Goal: Task Accomplishment & Management: Use online tool/utility

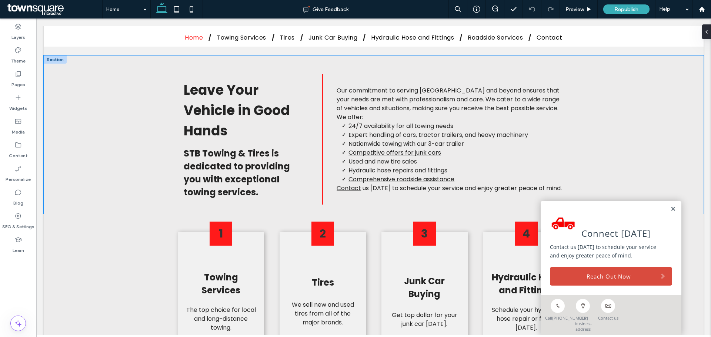
scroll to position [370, 0]
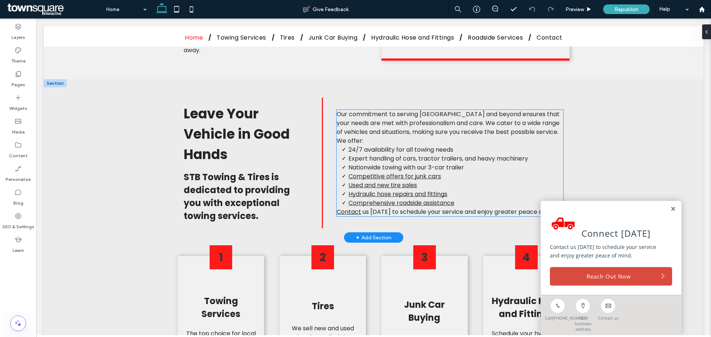
click at [435, 163] on span "Nationwide towing with our 3-car trailer" at bounding box center [405, 167] width 115 height 9
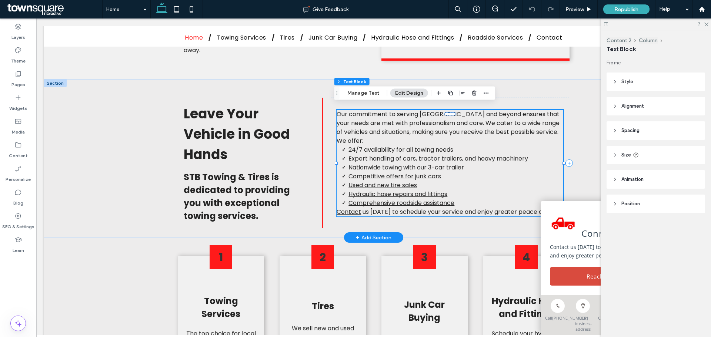
click at [498, 163] on li "Nationwide towing with our 3-car trailer" at bounding box center [455, 167] width 215 height 9
click at [447, 154] on span "Expert handling of cars, tractor trailers, and heavy machinery" at bounding box center [437, 158] width 179 height 9
click at [446, 163] on span "Nationwide towing with our 3-car trailer" at bounding box center [405, 167] width 115 height 9
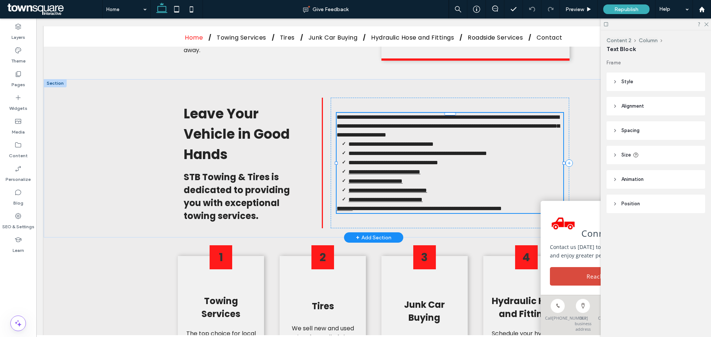
type input "*******"
type input "**"
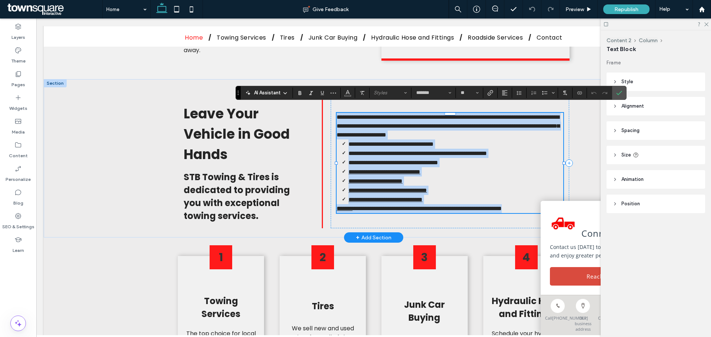
click at [438, 160] on span "**********" at bounding box center [393, 163] width 90 height 6
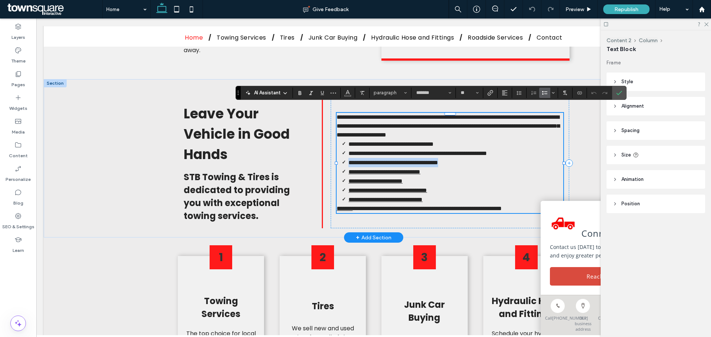
drag, startPoint x: 470, startPoint y: 153, endPoint x: 340, endPoint y: 153, distance: 129.9
click at [348, 158] on li "**********" at bounding box center [455, 162] width 215 height 9
click at [493, 90] on label "Link" at bounding box center [489, 93] width 11 height 10
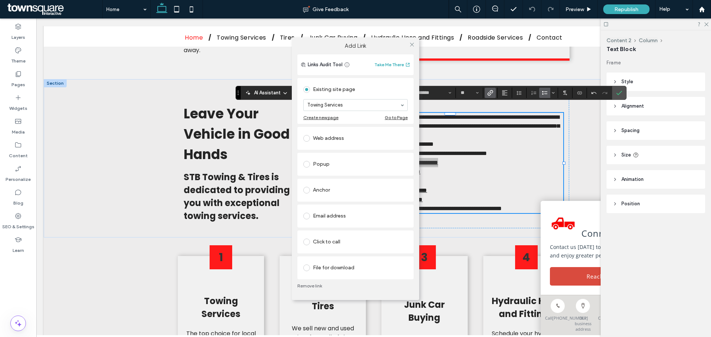
drag, startPoint x: 617, startPoint y: 93, endPoint x: 350, endPoint y: 59, distance: 268.3
click at [616, 93] on div "Add Link Links Audit Tool Take Me There Existing site page Towing Services Crea…" at bounding box center [355, 168] width 711 height 337
click at [412, 47] on icon at bounding box center [412, 45] width 6 height 6
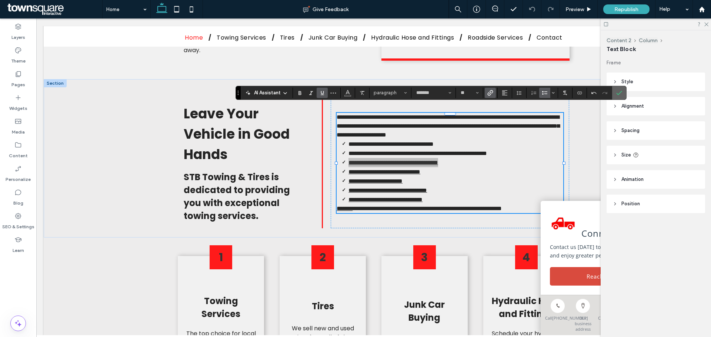
click at [614, 94] on label "Confirm" at bounding box center [618, 92] width 11 height 13
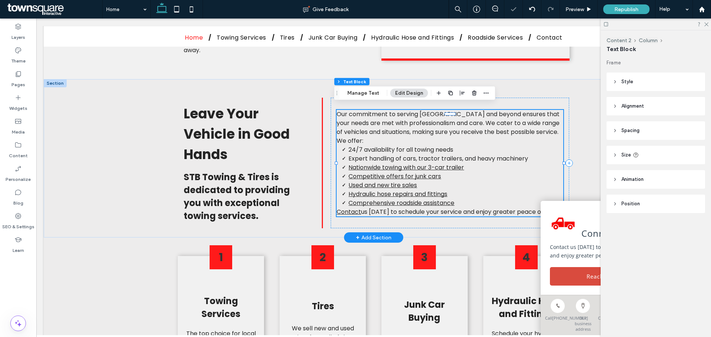
click at [398, 154] on span "Expert handling of cars, tractor trailers, and heavy machinery" at bounding box center [437, 158] width 179 height 9
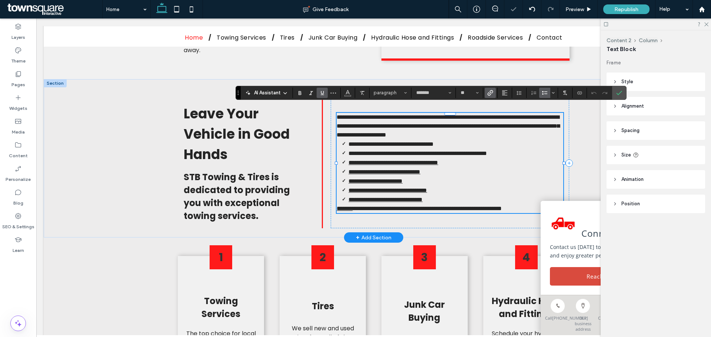
click at [403, 151] on span "**********" at bounding box center [417, 154] width 138 height 6
click at [404, 151] on span "**********" at bounding box center [417, 154] width 138 height 6
click at [535, 149] on li "**********" at bounding box center [455, 153] width 215 height 9
click at [618, 91] on icon "Confirm" at bounding box center [619, 93] width 6 height 6
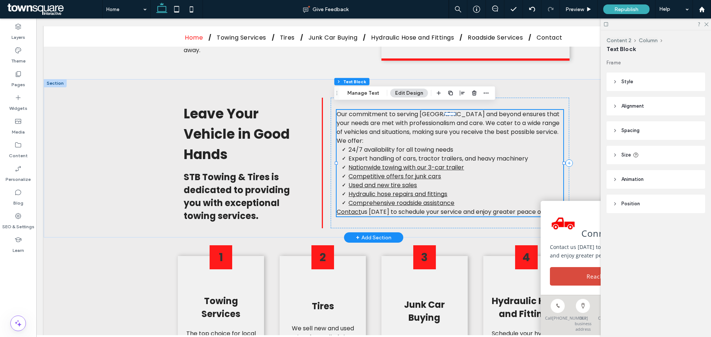
click at [462, 154] on span "Expert handling of cars, tractor trailers, and heavy machinery" at bounding box center [437, 158] width 179 height 9
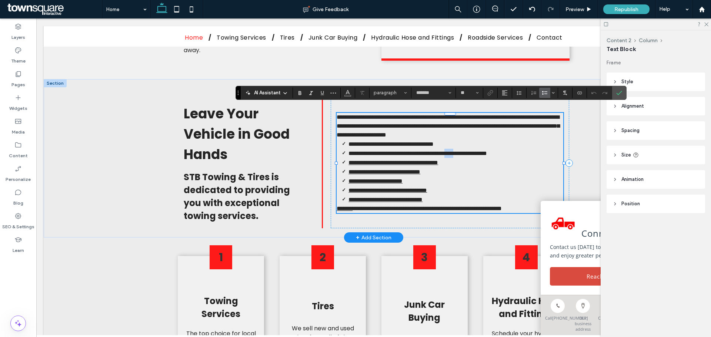
click at [462, 151] on span "**********" at bounding box center [417, 154] width 138 height 6
click at [465, 151] on span "**********" at bounding box center [417, 154] width 138 height 6
click at [464, 151] on span "**********" at bounding box center [417, 154] width 138 height 6
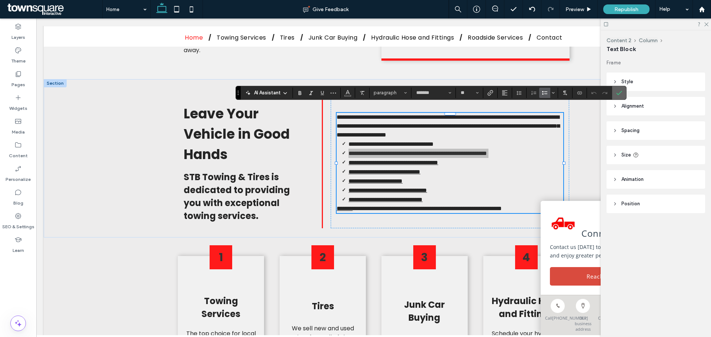
click at [618, 92] on icon "Confirm" at bounding box center [619, 93] width 6 height 6
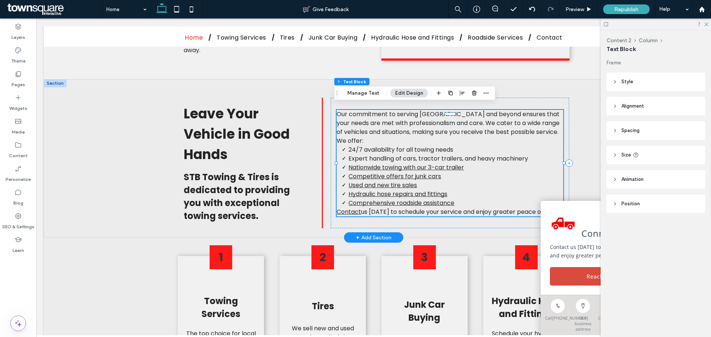
click at [456, 145] on li "24/7 availability for all towing needs" at bounding box center [455, 149] width 215 height 9
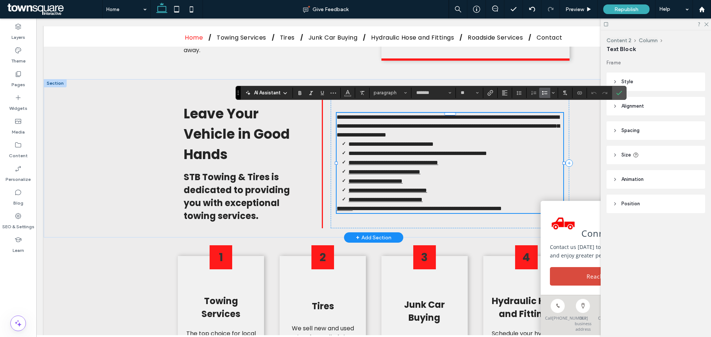
click at [461, 140] on li "**********" at bounding box center [455, 144] width 215 height 9
click at [432, 141] on span "**********" at bounding box center [390, 144] width 85 height 6
click at [493, 94] on icon "Link" at bounding box center [490, 93] width 6 height 6
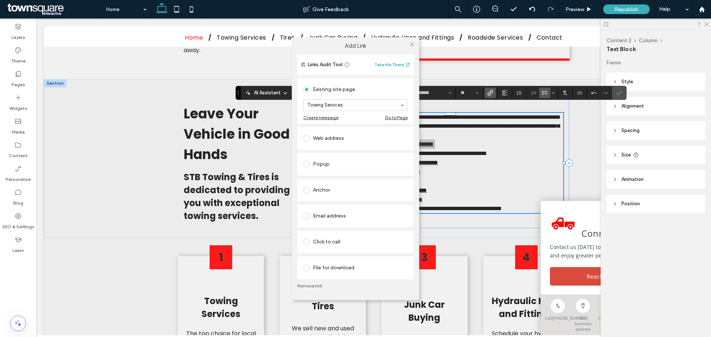
click at [615, 97] on div "Add Link Links Audit Tool Take Me There Existing site page Towing Services Crea…" at bounding box center [355, 168] width 711 height 337
click at [412, 48] on span at bounding box center [412, 44] width 6 height 11
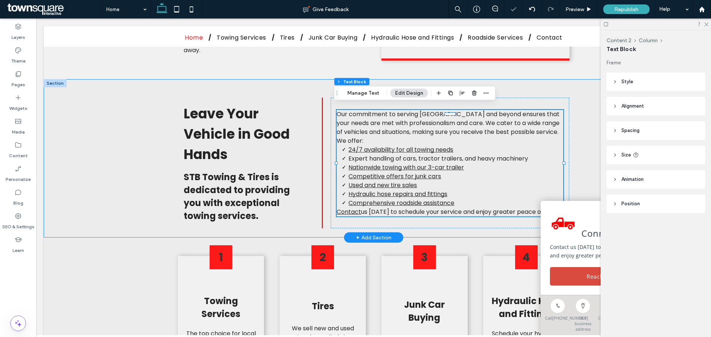
click at [581, 158] on div "Leave Your Vehicle in Good Hands STB Towing & Tires is dedicated to providing y…" at bounding box center [373, 158] width 444 height 158
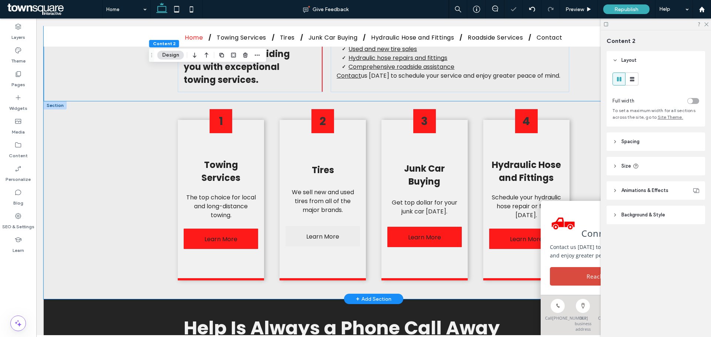
scroll to position [518, 0]
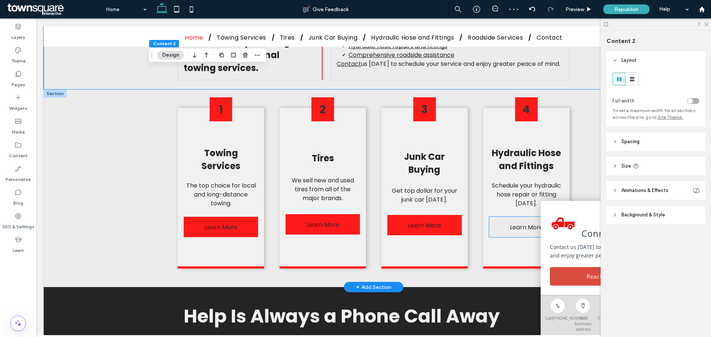
click at [521, 217] on span "Learn More" at bounding box center [526, 227] width 33 height 21
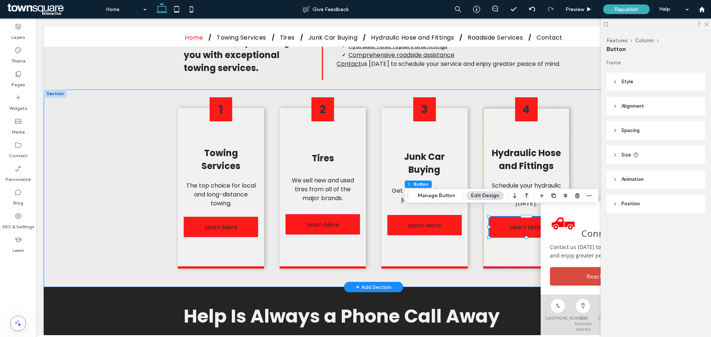
click at [372, 229] on div "1 Towing Services The top choice for local and long-distance towing. Learn More…" at bounding box center [373, 189] width 444 height 198
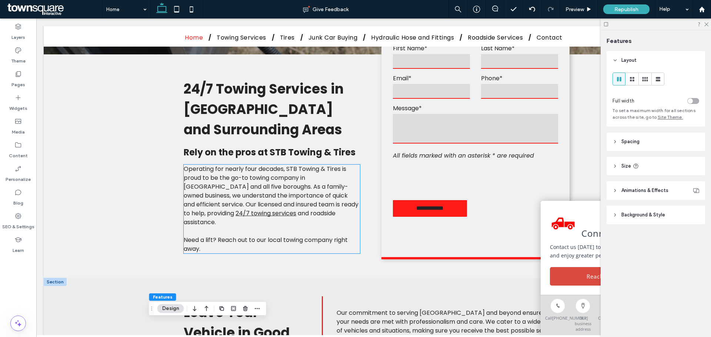
scroll to position [148, 0]
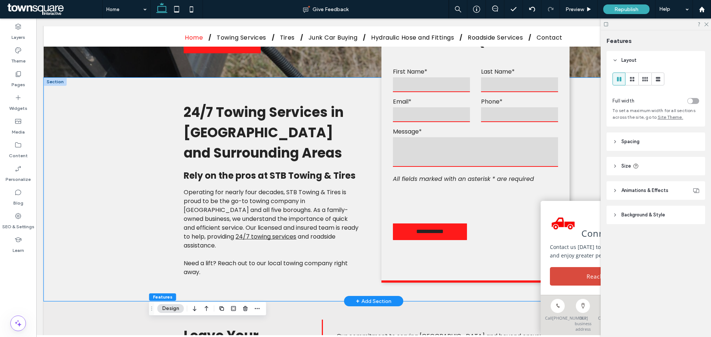
click at [373, 152] on div "**********" at bounding box center [373, 190] width 444 height 224
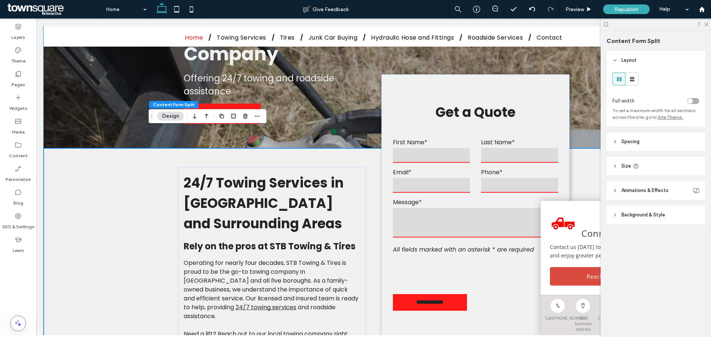
scroll to position [74, 0]
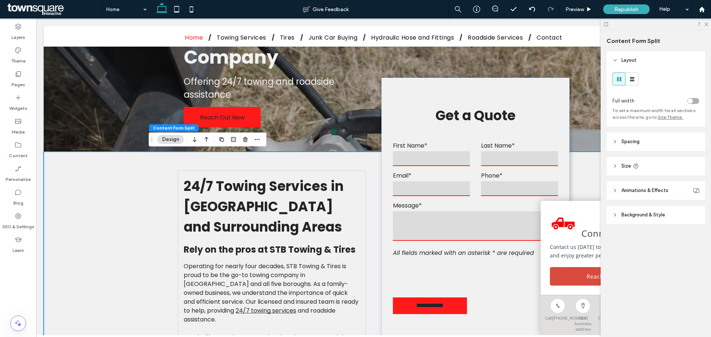
click at [262, 157] on div "**********" at bounding box center [373, 264] width 444 height 224
click at [704, 26] on div at bounding box center [655, 24] width 110 height 11
click at [705, 25] on use at bounding box center [706, 25] width 4 height 4
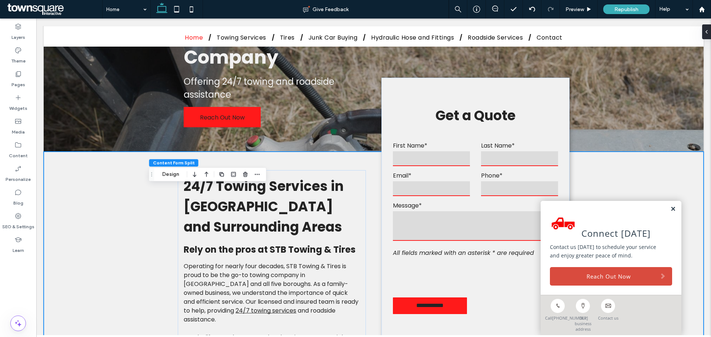
click at [670, 209] on link at bounding box center [673, 209] width 6 height 6
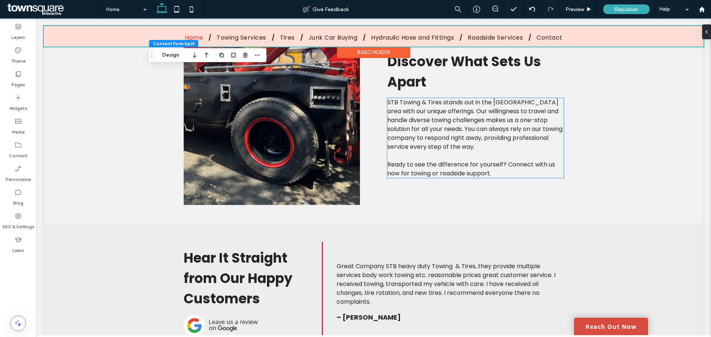
scroll to position [724, 0]
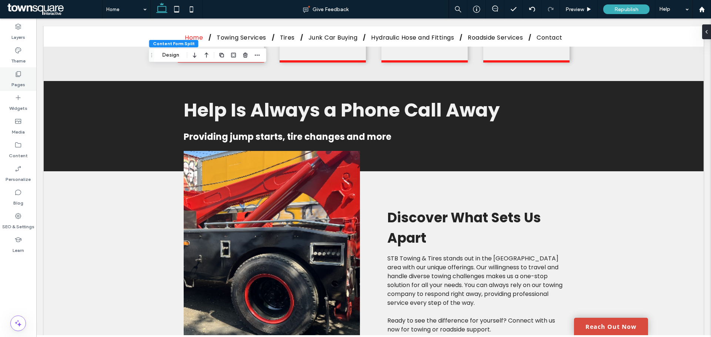
click at [13, 82] on label "Pages" at bounding box center [18, 83] width 14 height 10
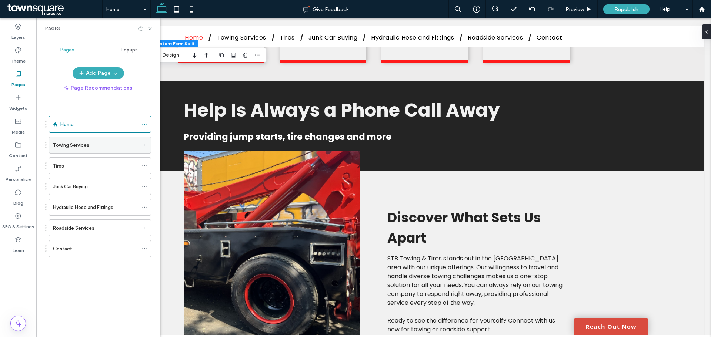
click at [77, 148] on label "Towing Services" at bounding box center [71, 145] width 36 height 13
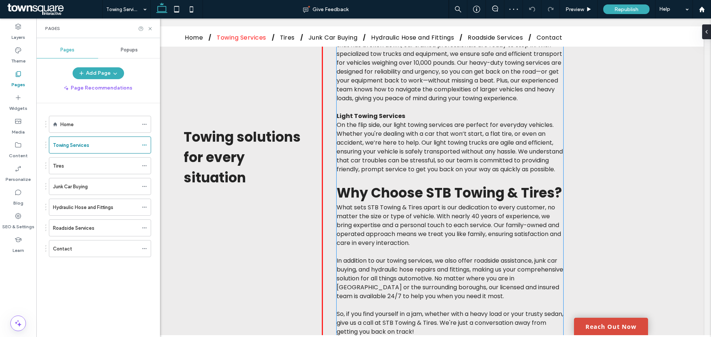
scroll to position [444, 0]
click at [95, 252] on div "Contact" at bounding box center [95, 249] width 85 height 8
click at [150, 30] on icon at bounding box center [150, 29] width 6 height 6
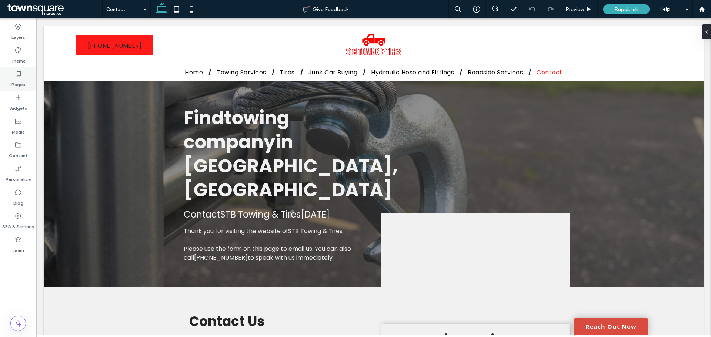
click at [8, 82] on div "Pages" at bounding box center [18, 79] width 36 height 24
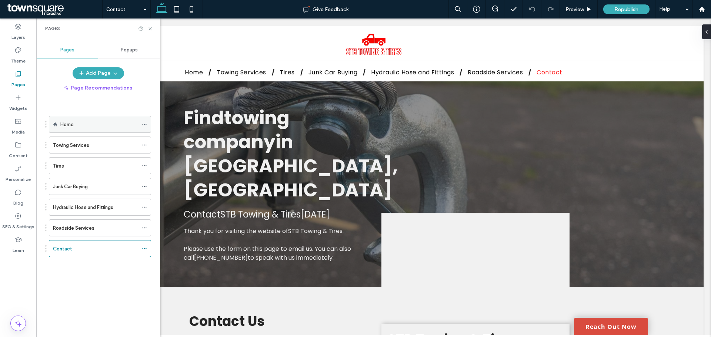
click at [62, 127] on label "Home" at bounding box center [66, 124] width 13 height 13
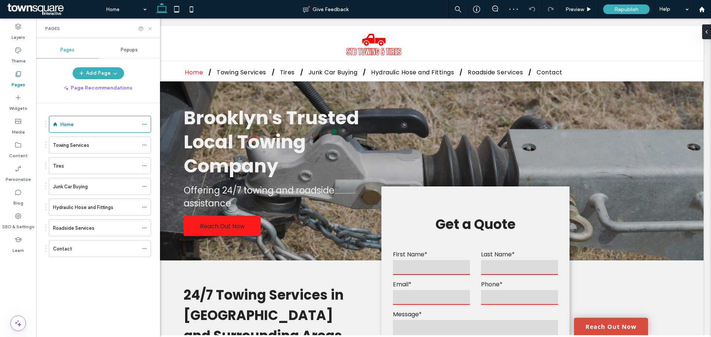
click at [150, 27] on icon at bounding box center [150, 29] width 6 height 6
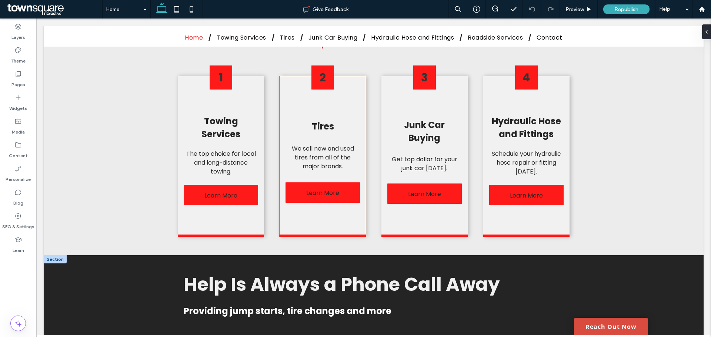
scroll to position [666, 0]
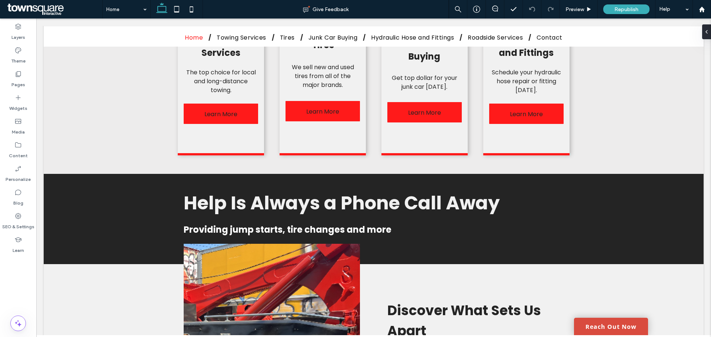
click at [601, 328] on link "Reach Out Now" at bounding box center [611, 326] width 74 height 17
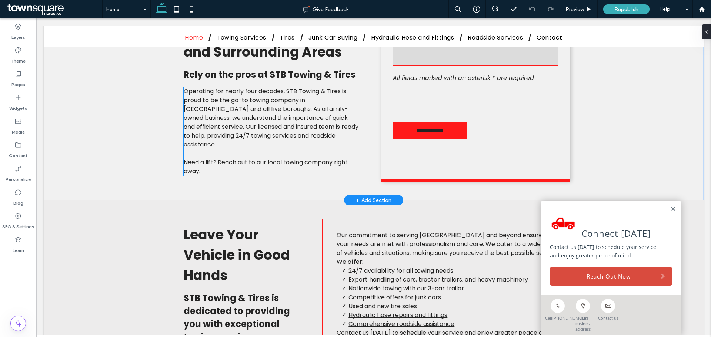
scroll to position [204, 0]
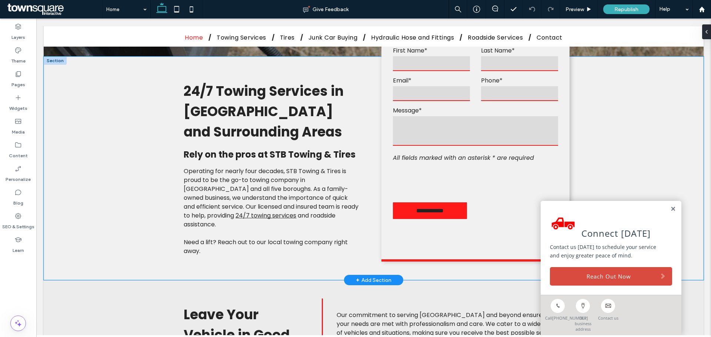
click at [373, 181] on div "**********" at bounding box center [373, 169] width 444 height 224
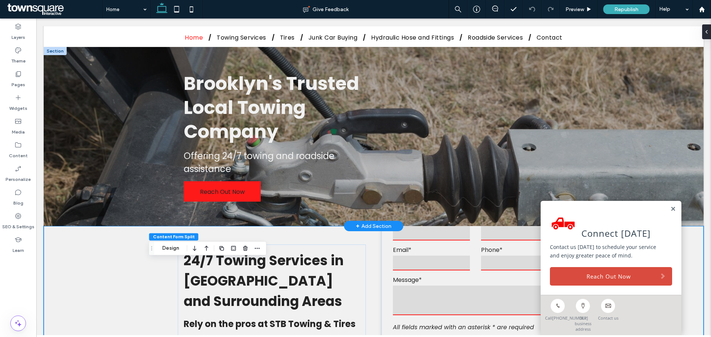
scroll to position [0, 0]
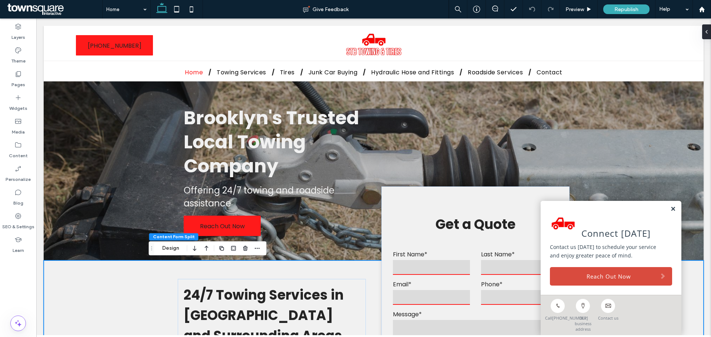
click at [670, 210] on link at bounding box center [673, 209] width 6 height 6
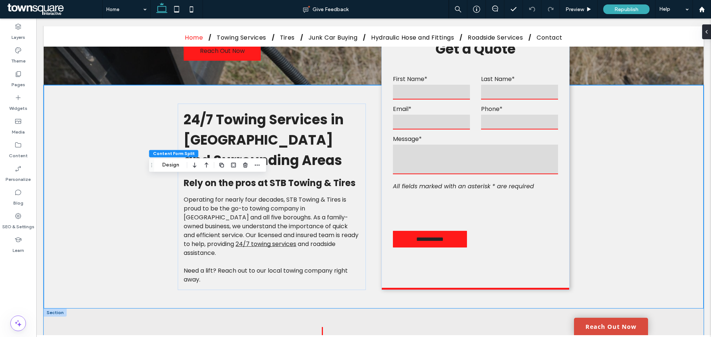
scroll to position [259, 0]
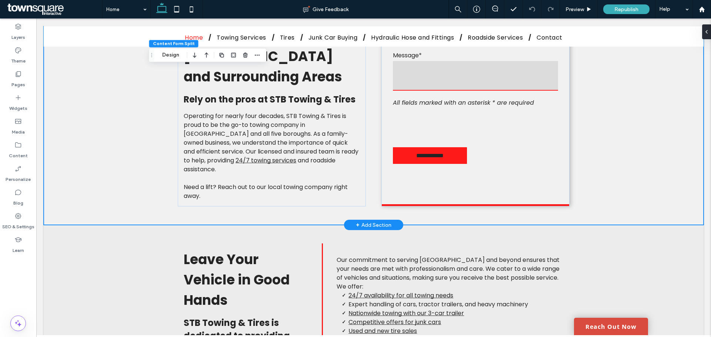
click at [373, 189] on div "**********" at bounding box center [373, 113] width 444 height 224
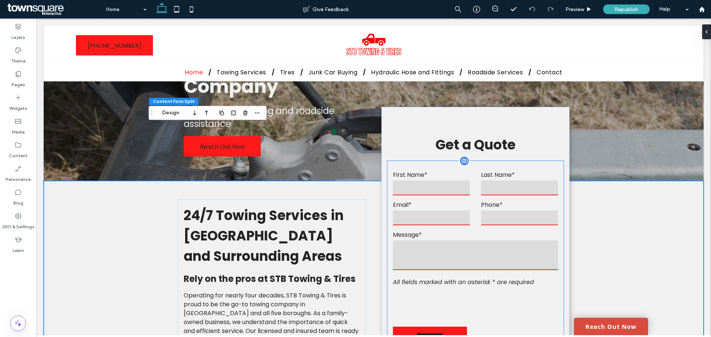
scroll to position [0, 0]
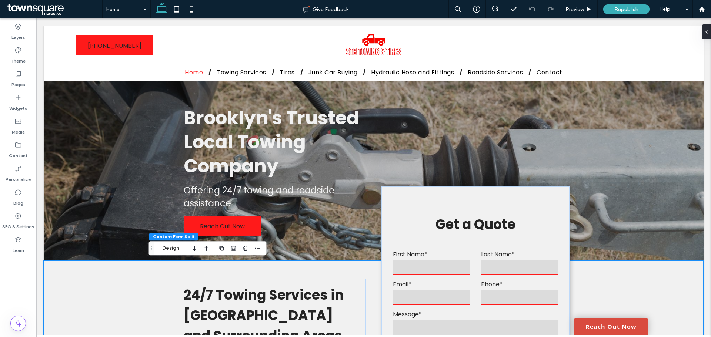
click at [466, 221] on span "Get a Quote" at bounding box center [475, 224] width 80 height 19
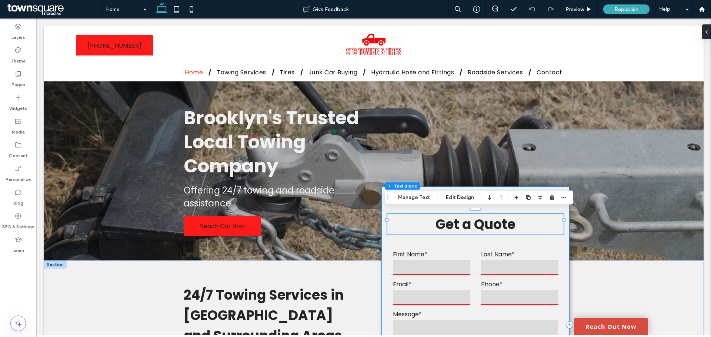
click at [405, 206] on div "**********" at bounding box center [475, 326] width 188 height 279
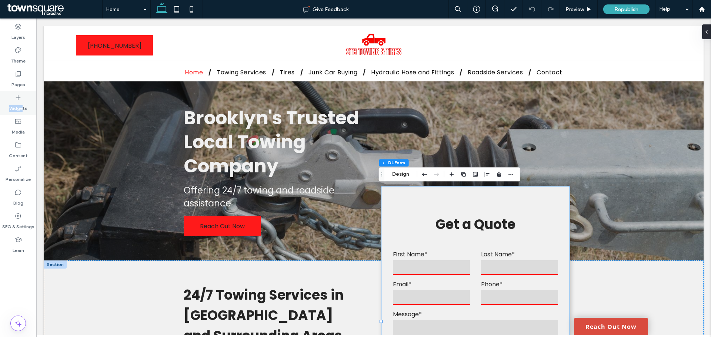
drag, startPoint x: 22, startPoint y: 106, endPoint x: 8, endPoint y: 103, distance: 13.9
click at [8, 104] on div "Widgets" at bounding box center [18, 103] width 36 height 24
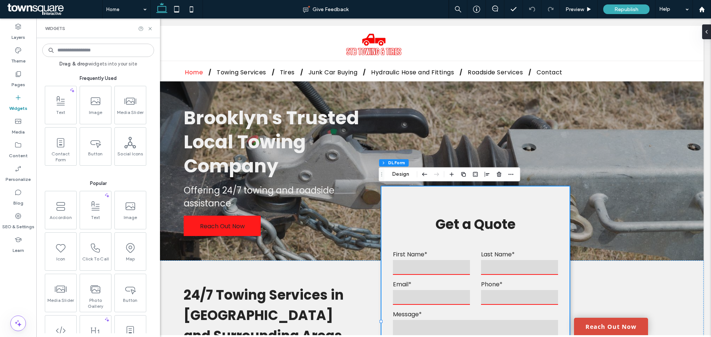
drag, startPoint x: 19, startPoint y: 276, endPoint x: 23, endPoint y: 226, distance: 50.1
click at [20, 275] on div "Layers Theme Pages Widgets Media Content Personalize Blog SEO & Settings Learn" at bounding box center [18, 178] width 36 height 319
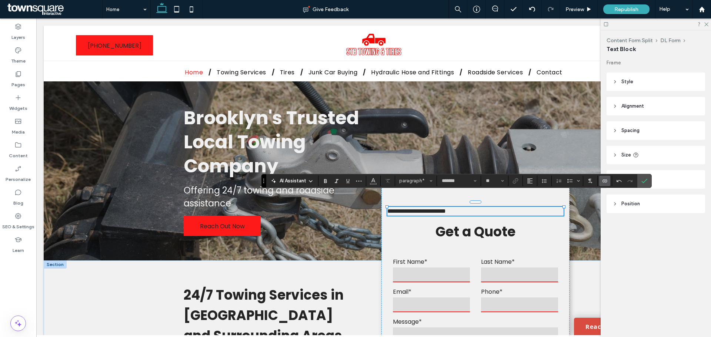
click at [603, 179] on icon "Connect To Data" at bounding box center [604, 181] width 6 height 6
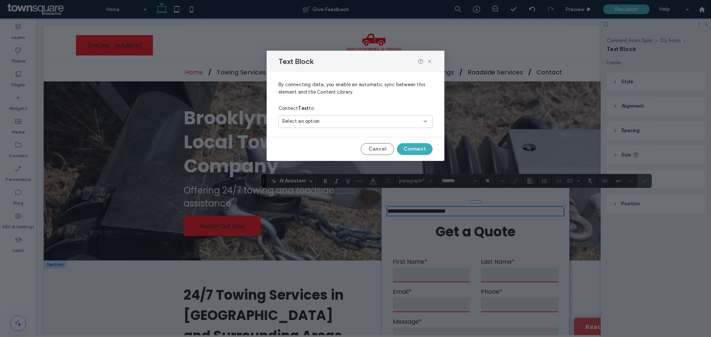
click at [370, 117] on div "Select an option" at bounding box center [355, 121] width 154 height 13
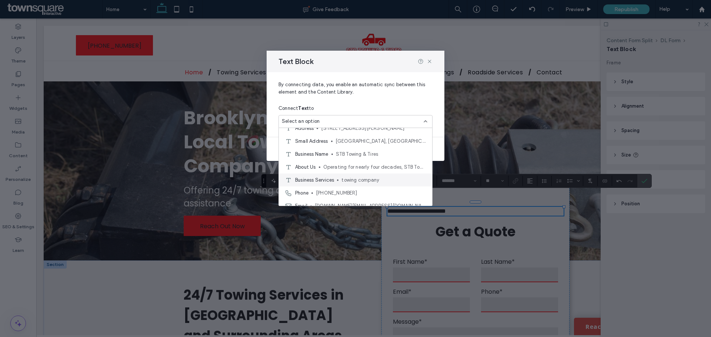
scroll to position [39, 0]
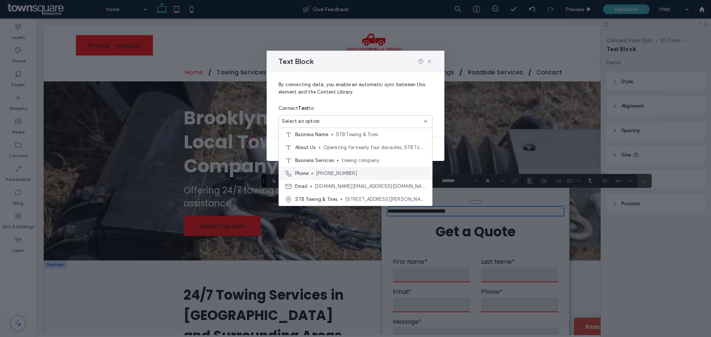
click at [297, 173] on span "Phone" at bounding box center [301, 173] width 13 height 7
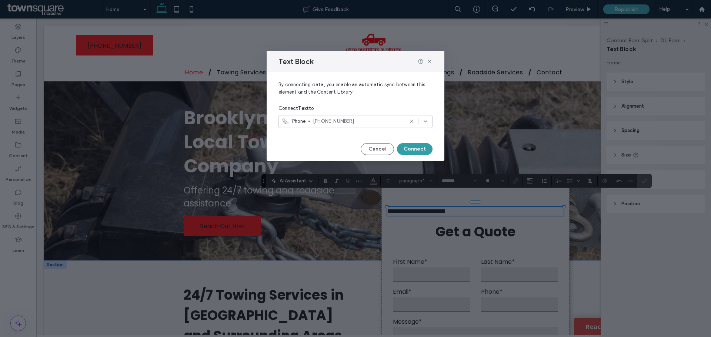
click at [409, 152] on button "Connect" at bounding box center [415, 149] width 36 height 12
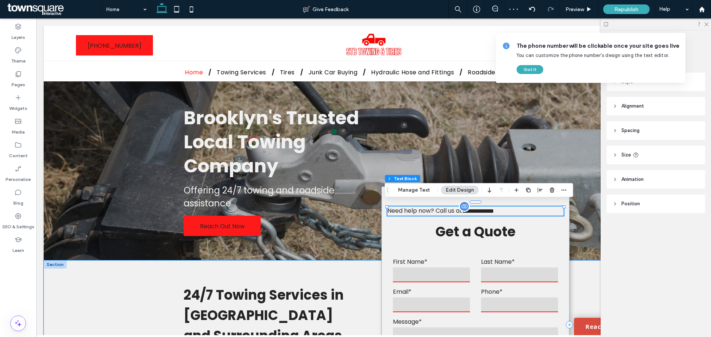
click at [552, 207] on p "**********" at bounding box center [475, 211] width 176 height 9
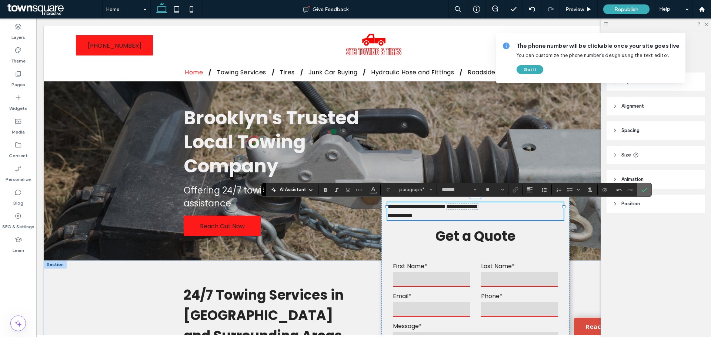
click at [644, 188] on icon "Confirm" at bounding box center [644, 190] width 6 height 6
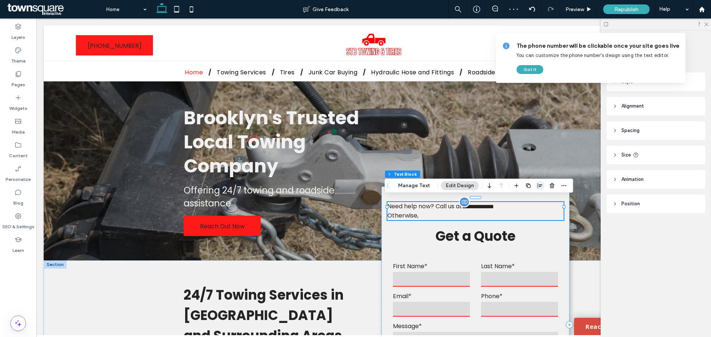
click at [538, 185] on icon "button" at bounding box center [540, 186] width 6 height 6
click at [529, 196] on span "center" at bounding box center [532, 200] width 9 height 9
click at [621, 275] on div "Content Form Split DL Form Text Block Frame Style Color Image Background color …" at bounding box center [655, 183] width 110 height 307
click at [561, 272] on div "**********" at bounding box center [475, 326] width 188 height 279
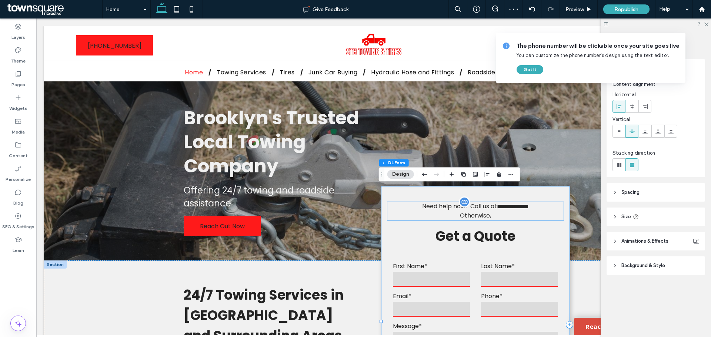
click at [422, 204] on span "Need help now? Call us at" at bounding box center [459, 206] width 75 height 9
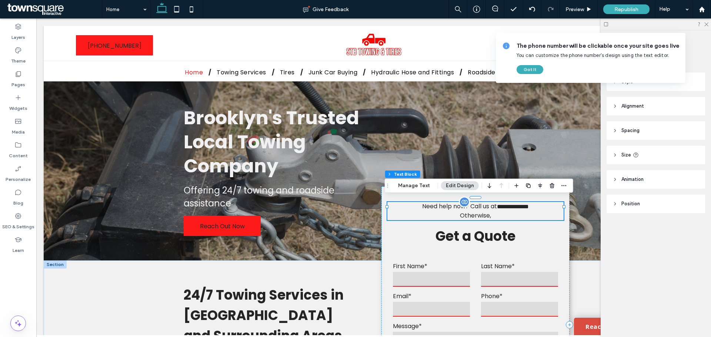
click at [422, 206] on span "Need help now? Call us at" at bounding box center [459, 206] width 75 height 9
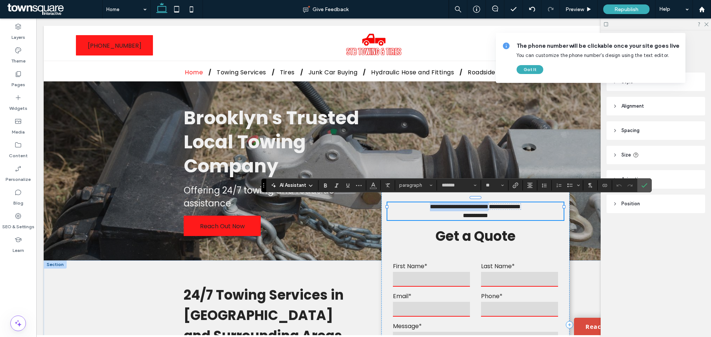
drag, startPoint x: 400, startPoint y: 202, endPoint x: 487, endPoint y: 202, distance: 87.0
click at [487, 202] on p "**********" at bounding box center [475, 206] width 176 height 9
click at [323, 185] on icon "Bold" at bounding box center [325, 185] width 6 height 6
click at [506, 214] on p "**********" at bounding box center [475, 215] width 176 height 9
click at [645, 187] on icon "Confirm" at bounding box center [644, 185] width 6 height 6
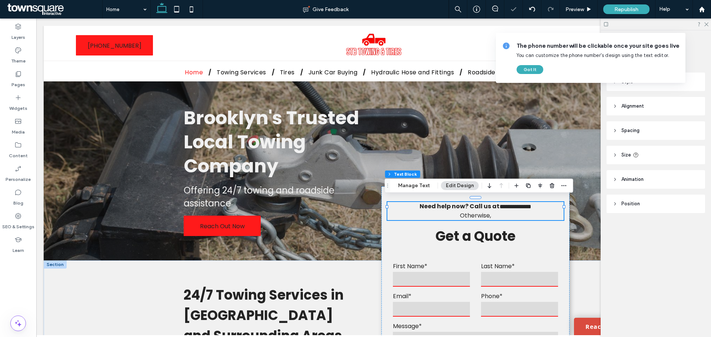
click at [627, 253] on div "Content Form Split DL Form Text Block Frame Style Color Image Background color …" at bounding box center [655, 183] width 110 height 307
click at [611, 11] on div "Republish" at bounding box center [626, 9] width 46 height 10
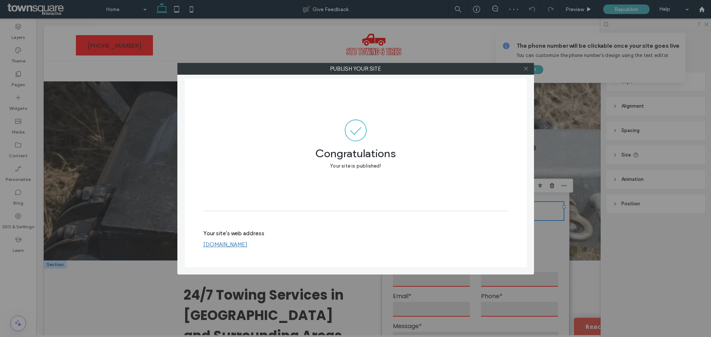
click at [525, 70] on icon at bounding box center [526, 69] width 6 height 6
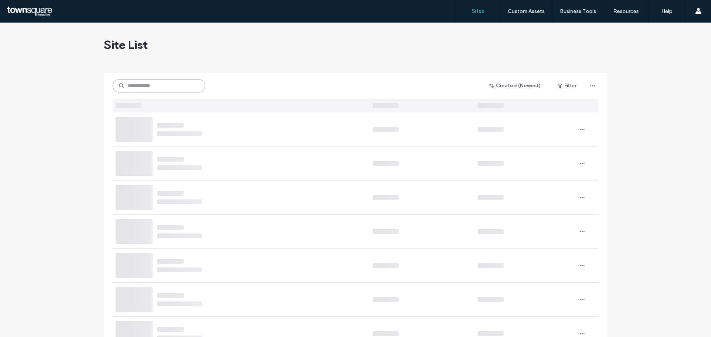
click at [150, 90] on input at bounding box center [159, 85] width 93 height 13
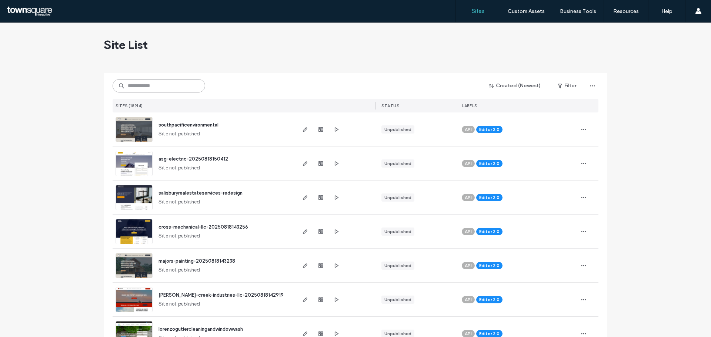
paste input "**********"
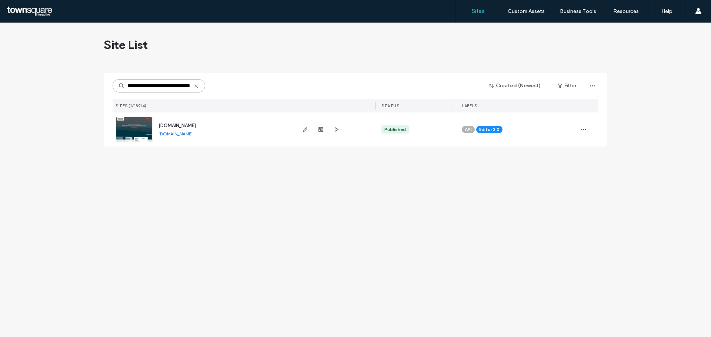
type input "**********"
click at [144, 135] on link at bounding box center [133, 129] width 37 height 25
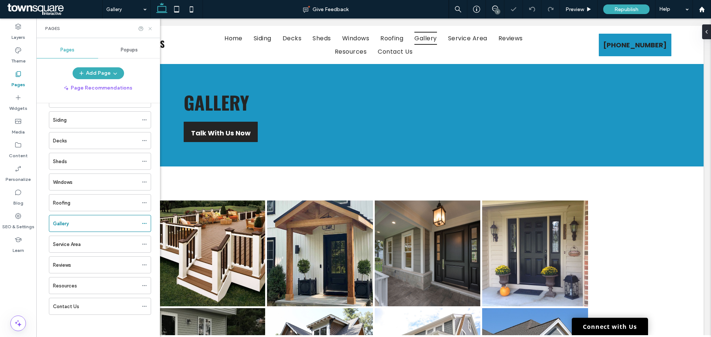
click at [151, 30] on use at bounding box center [149, 28] width 3 height 3
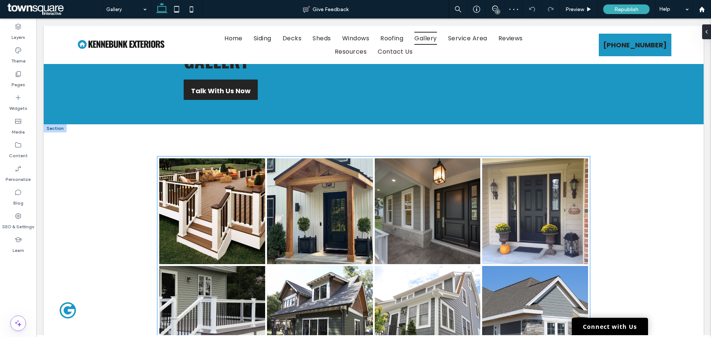
scroll to position [74, 0]
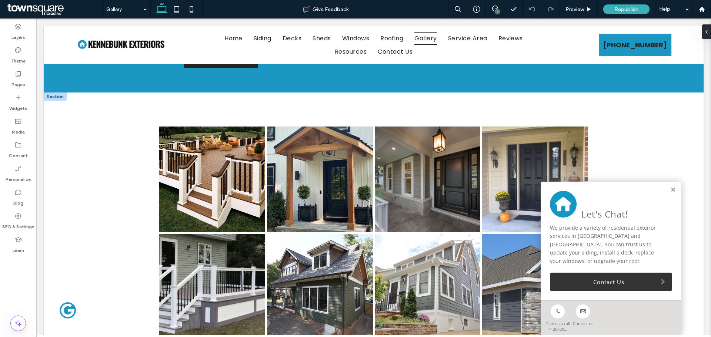
click at [670, 190] on link at bounding box center [673, 190] width 6 height 6
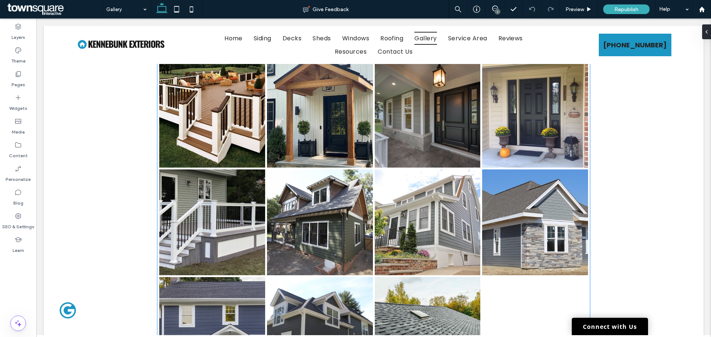
scroll to position [148, 0]
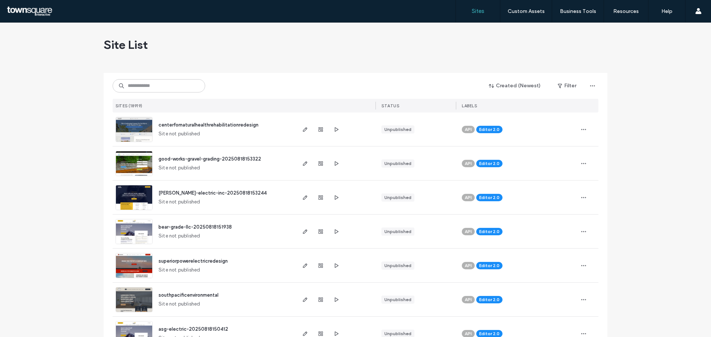
click at [148, 93] on div "Created (Newest) Filter" at bounding box center [356, 86] width 486 height 14
click at [148, 90] on input at bounding box center [159, 85] width 93 height 13
paste input "**********"
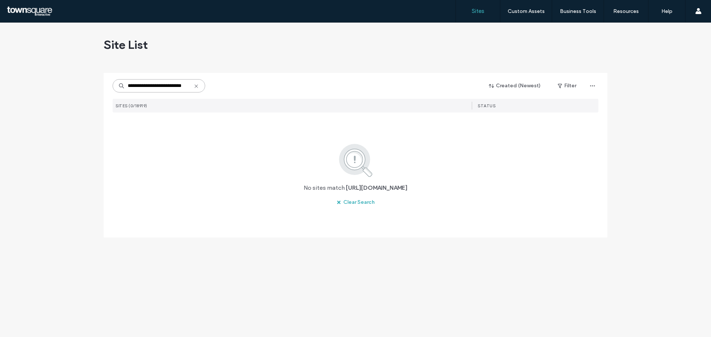
drag, startPoint x: 137, startPoint y: 85, endPoint x: 90, endPoint y: 83, distance: 47.4
click at [90, 83] on div "**********" at bounding box center [355, 180] width 711 height 315
click at [179, 88] on input "**********" at bounding box center [159, 85] width 93 height 13
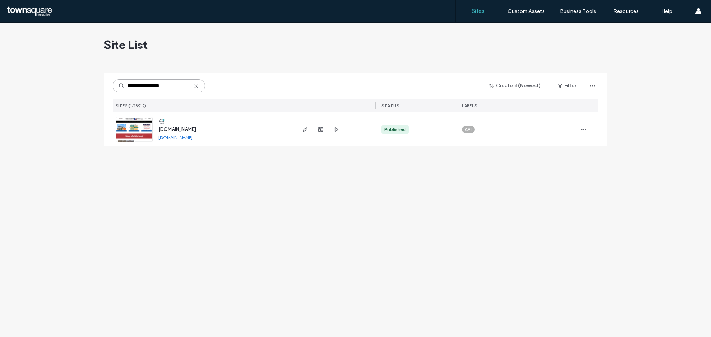
type input "**********"
click at [145, 131] on img at bounding box center [134, 142] width 36 height 50
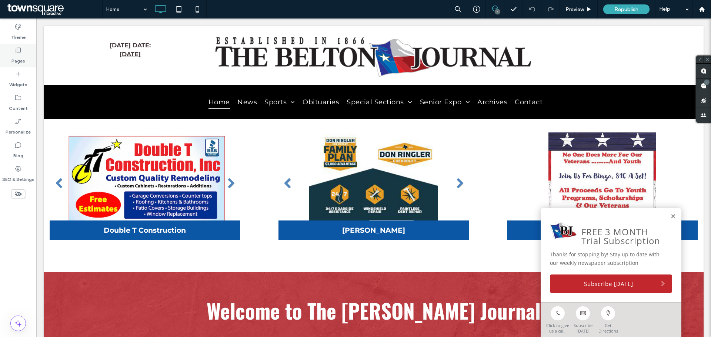
click at [14, 58] on label "Pages" at bounding box center [18, 59] width 14 height 10
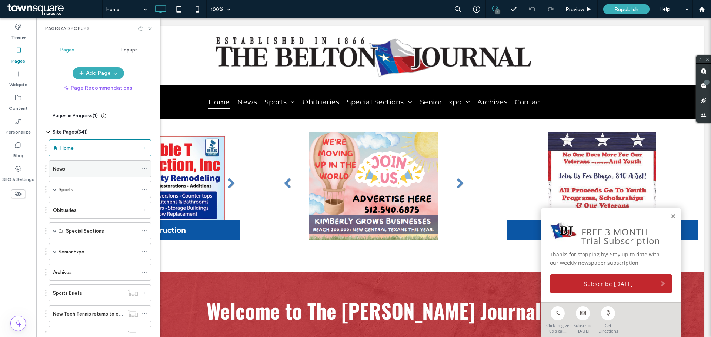
click at [86, 168] on div "News" at bounding box center [95, 169] width 85 height 8
click at [150, 29] on icon at bounding box center [150, 29] width 6 height 6
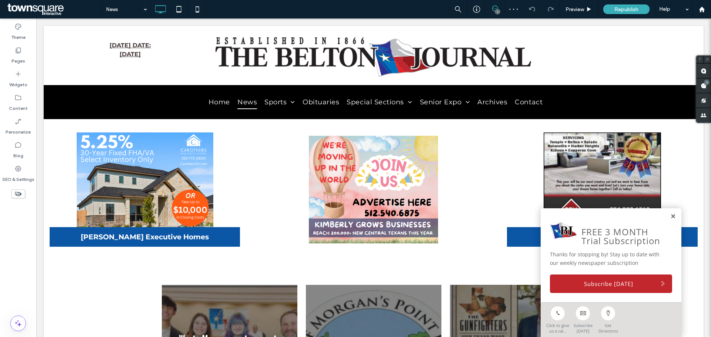
click at [670, 218] on link at bounding box center [673, 217] width 6 height 6
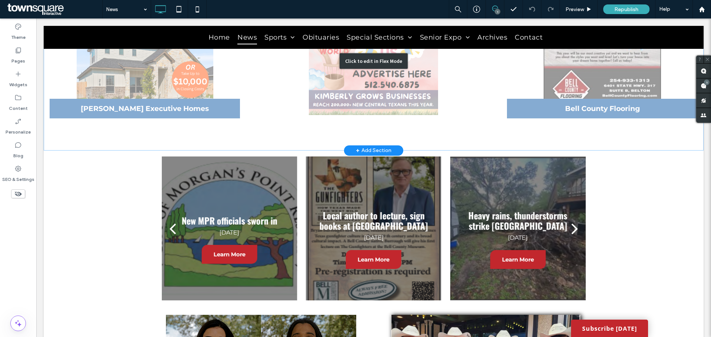
scroll to position [148, 0]
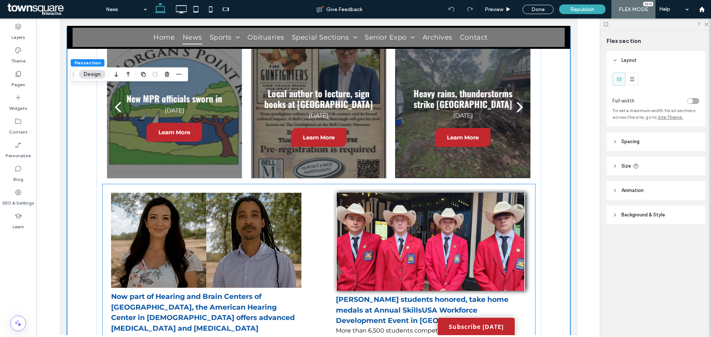
scroll to position [179, 0]
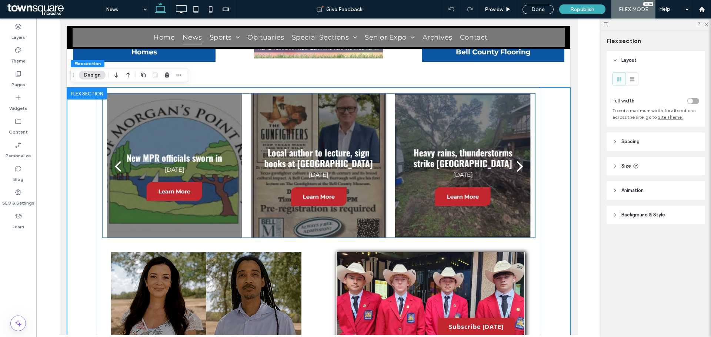
click at [359, 155] on h3 "Local author to lecture, sign books at [GEOGRAPHIC_DATA]" at bounding box center [318, 157] width 118 height 21
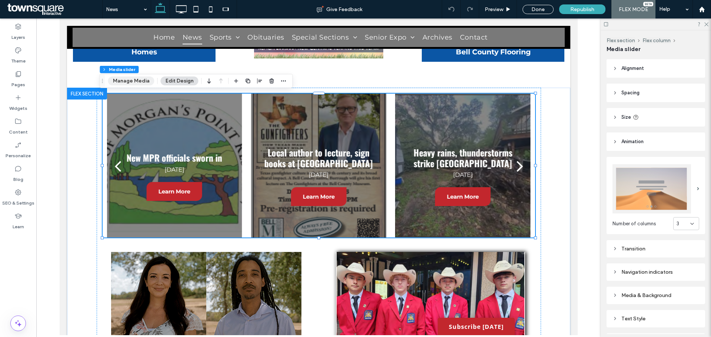
click at [141, 77] on button "Manage Media" at bounding box center [131, 81] width 46 height 9
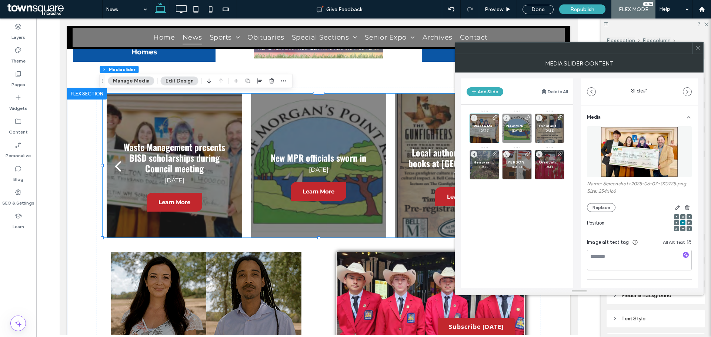
click at [536, 215] on div "Waste Management presents BISD scholarships during Council meeting [DATE] 1 New…" at bounding box center [521, 167] width 104 height 114
click at [487, 90] on button "Add Slide" at bounding box center [484, 91] width 37 height 9
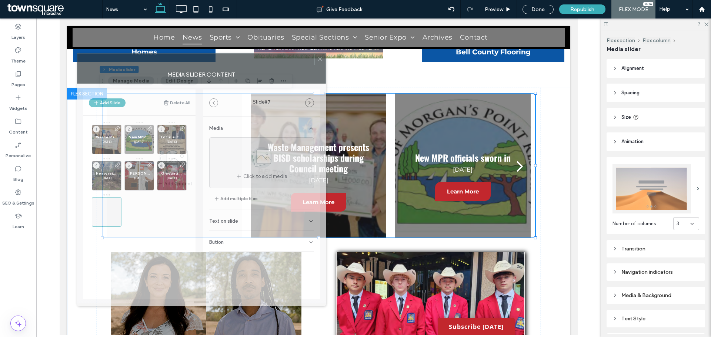
drag, startPoint x: 647, startPoint y: 52, endPoint x: 270, endPoint y: 63, distance: 377.7
click at [270, 63] on div at bounding box center [195, 59] width 237 height 11
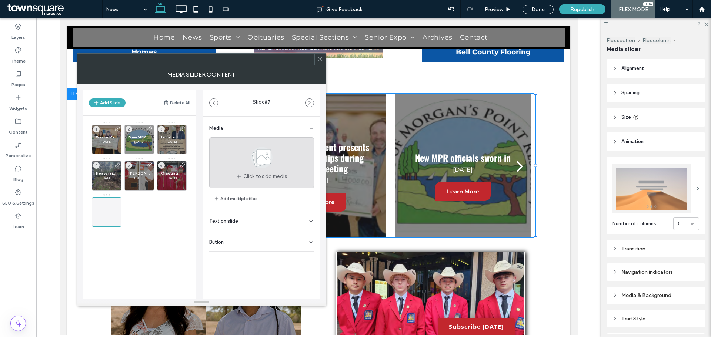
click at [264, 166] on use at bounding box center [261, 157] width 21 height 21
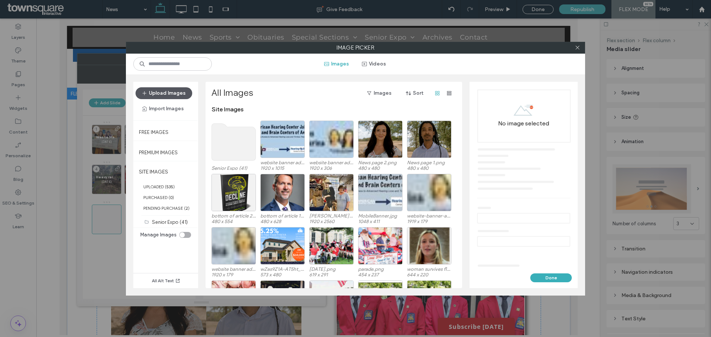
click at [167, 90] on button "Upload Images" at bounding box center [163, 93] width 57 height 12
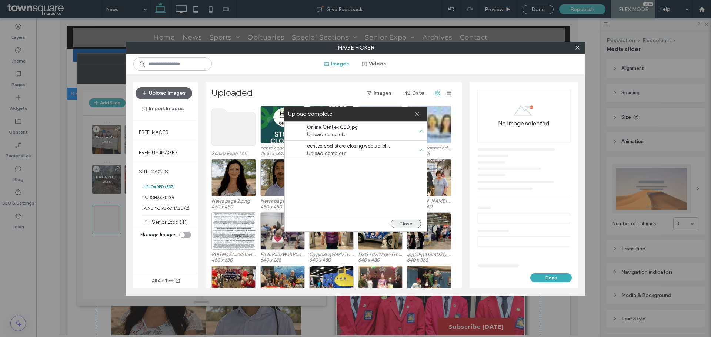
click at [399, 224] on button "Close" at bounding box center [405, 224] width 30 height 8
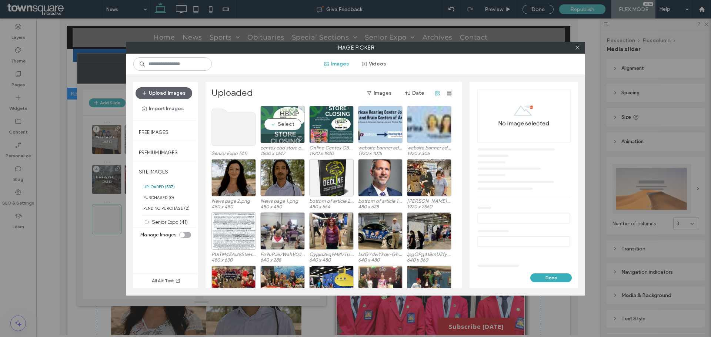
click at [285, 129] on div "Select" at bounding box center [282, 124] width 44 height 37
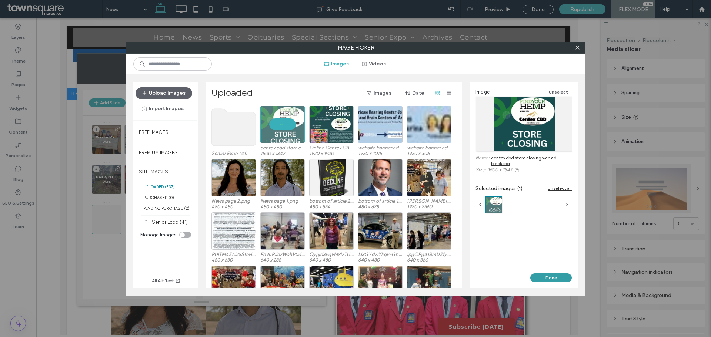
click at [550, 279] on button "Done" at bounding box center [550, 277] width 41 height 9
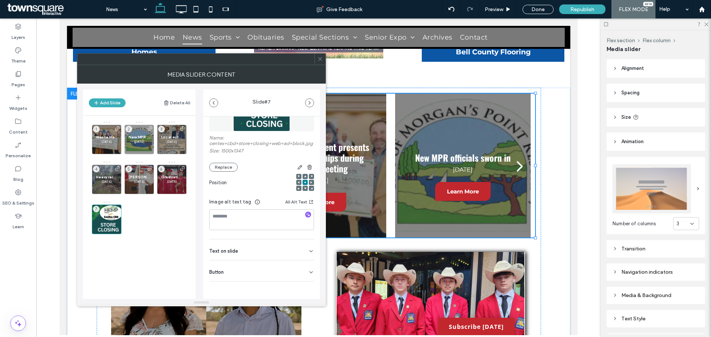
scroll to position [63, 0]
click at [267, 250] on div "Text on slide" at bounding box center [261, 249] width 105 height 21
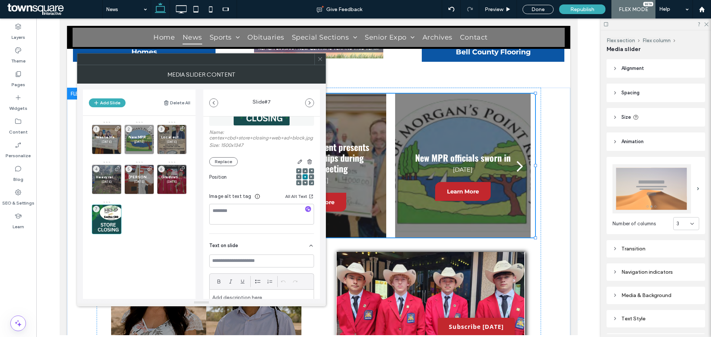
click at [260, 246] on div "Text on slide" at bounding box center [261, 244] width 105 height 21
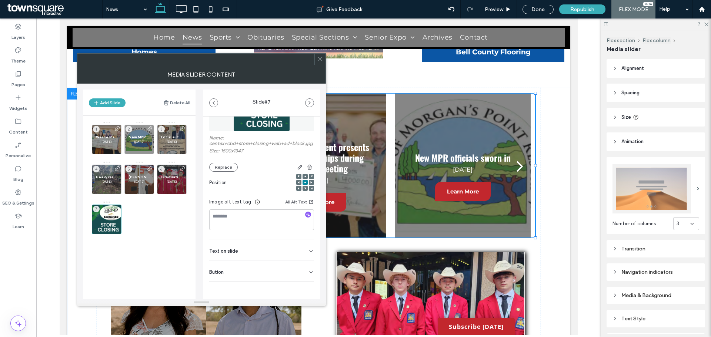
click at [254, 275] on div "Button" at bounding box center [261, 271] width 105 height 21
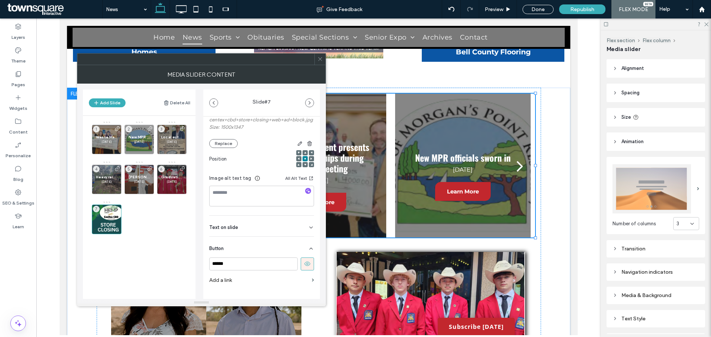
scroll to position [97, 0]
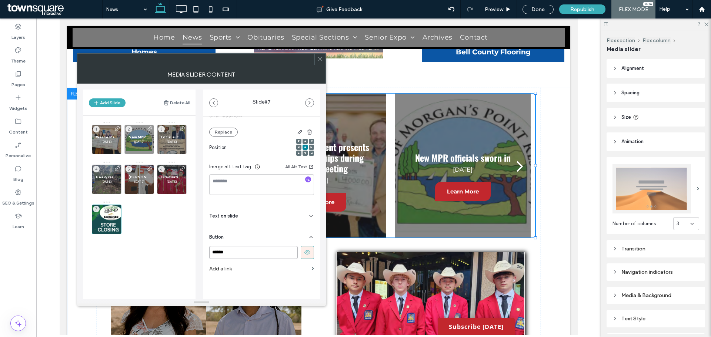
click at [257, 255] on input "******" at bounding box center [253, 252] width 88 height 13
type input "**********"
click at [261, 266] on label "Add a link" at bounding box center [259, 269] width 100 height 14
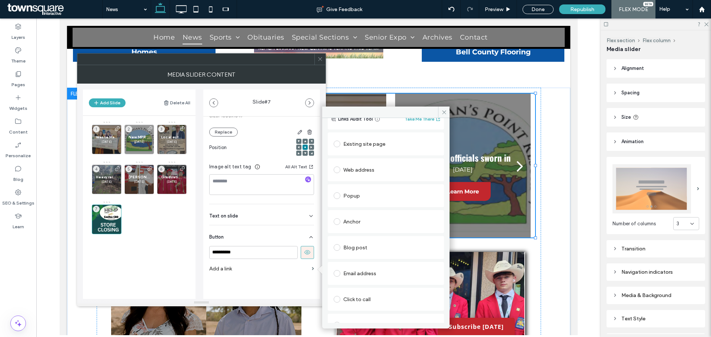
scroll to position [38, 0]
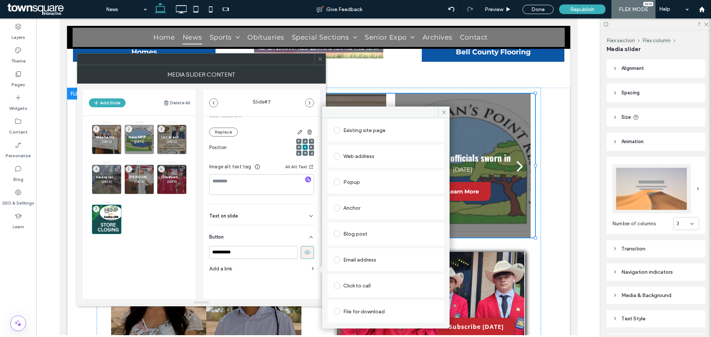
click at [373, 185] on div "Popup" at bounding box center [385, 182] width 104 height 12
click at [365, 175] on div "Popup" at bounding box center [385, 181] width 104 height 14
click at [376, 312] on div "File for download" at bounding box center [385, 312] width 104 height 12
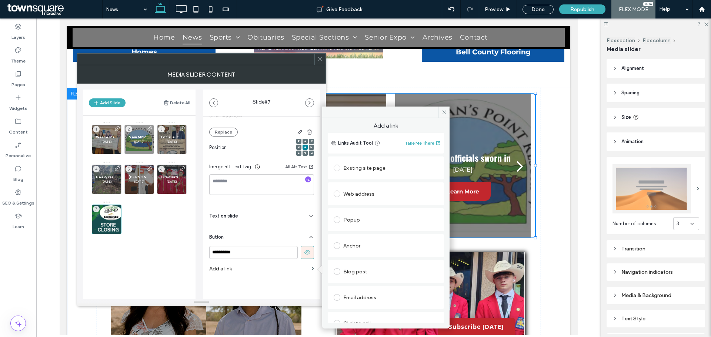
scroll to position [52, 0]
click at [358, 310] on div "File" at bounding box center [386, 311] width 104 height 7
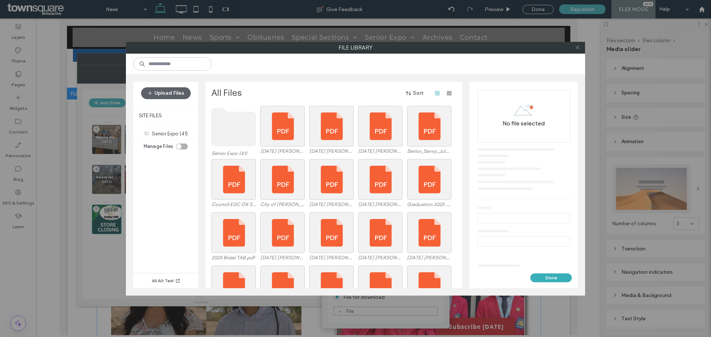
click at [576, 48] on icon at bounding box center [577, 48] width 6 height 6
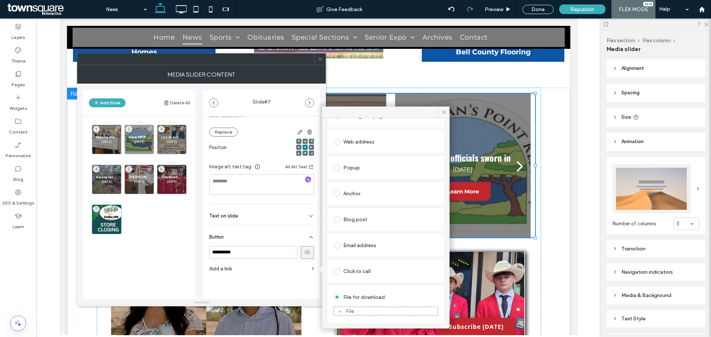
click at [348, 309] on div "File" at bounding box center [350, 311] width 8 height 6
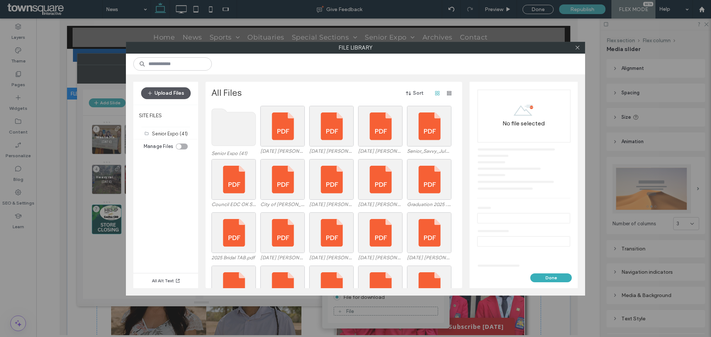
click at [164, 93] on button "Upload Files" at bounding box center [166, 93] width 50 height 12
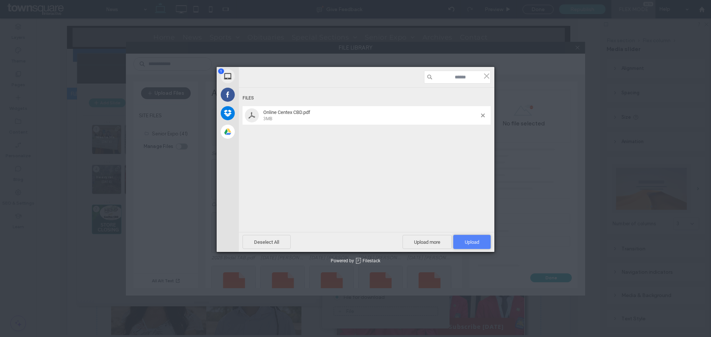
click at [459, 246] on span "Upload 1" at bounding box center [471, 242] width 37 height 14
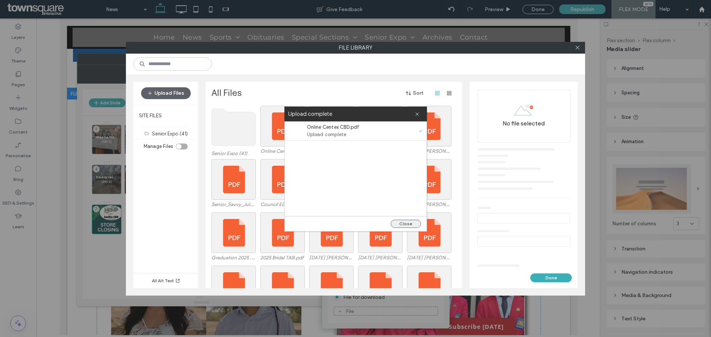
click at [400, 220] on button "Close" at bounding box center [405, 224] width 30 height 8
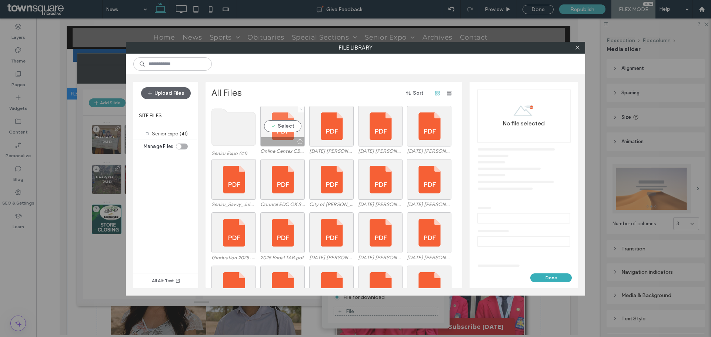
click at [286, 127] on div "Select" at bounding box center [282, 126] width 44 height 41
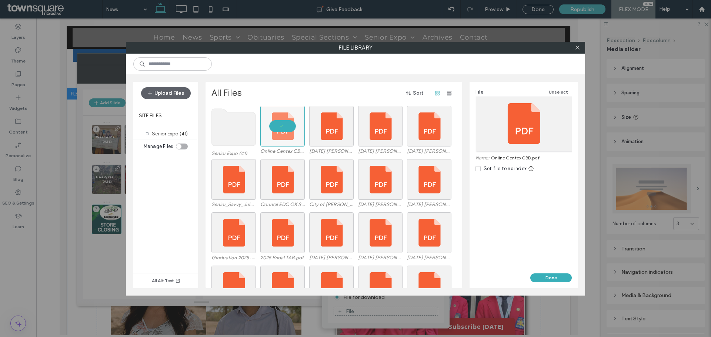
click at [494, 169] on div "Set file to no index" at bounding box center [504, 168] width 43 height 7
click at [546, 278] on button "Done" at bounding box center [550, 277] width 41 height 9
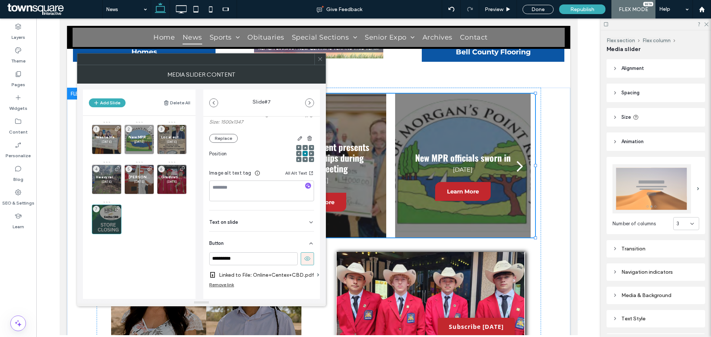
scroll to position [111, 0]
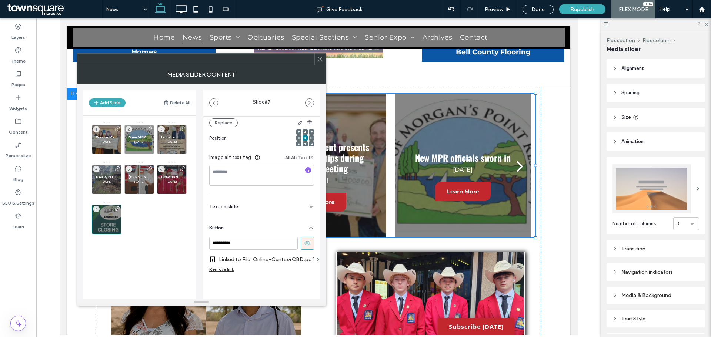
click at [305, 170] on div at bounding box center [308, 170] width 6 height 7
click at [305, 168] on icon "button" at bounding box center [307, 170] width 5 height 5
type textarea "**********"
drag, startPoint x: 318, startPoint y: 61, endPoint x: 256, endPoint y: 67, distance: 62.5
click at [318, 61] on icon at bounding box center [320, 59] width 6 height 6
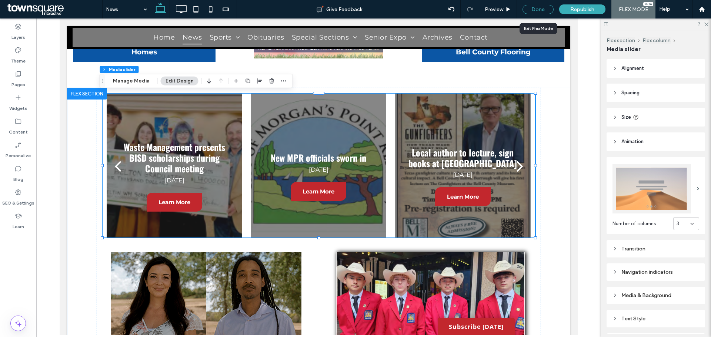
drag, startPoint x: 533, startPoint y: 7, endPoint x: 529, endPoint y: 9, distance: 4.2
click at [533, 7] on div "Done" at bounding box center [537, 9] width 31 height 9
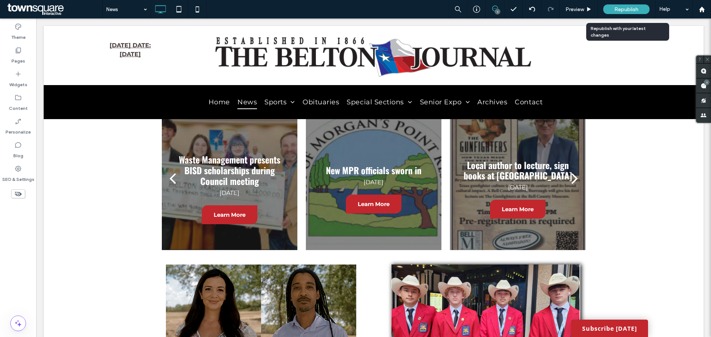
click at [639, 9] on div "Republish" at bounding box center [626, 9] width 46 height 10
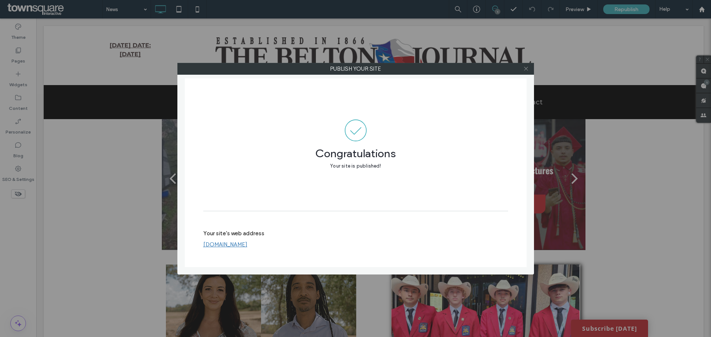
click at [524, 70] on use at bounding box center [526, 69] width 4 height 4
